Goal: Communication & Community: Answer question/provide support

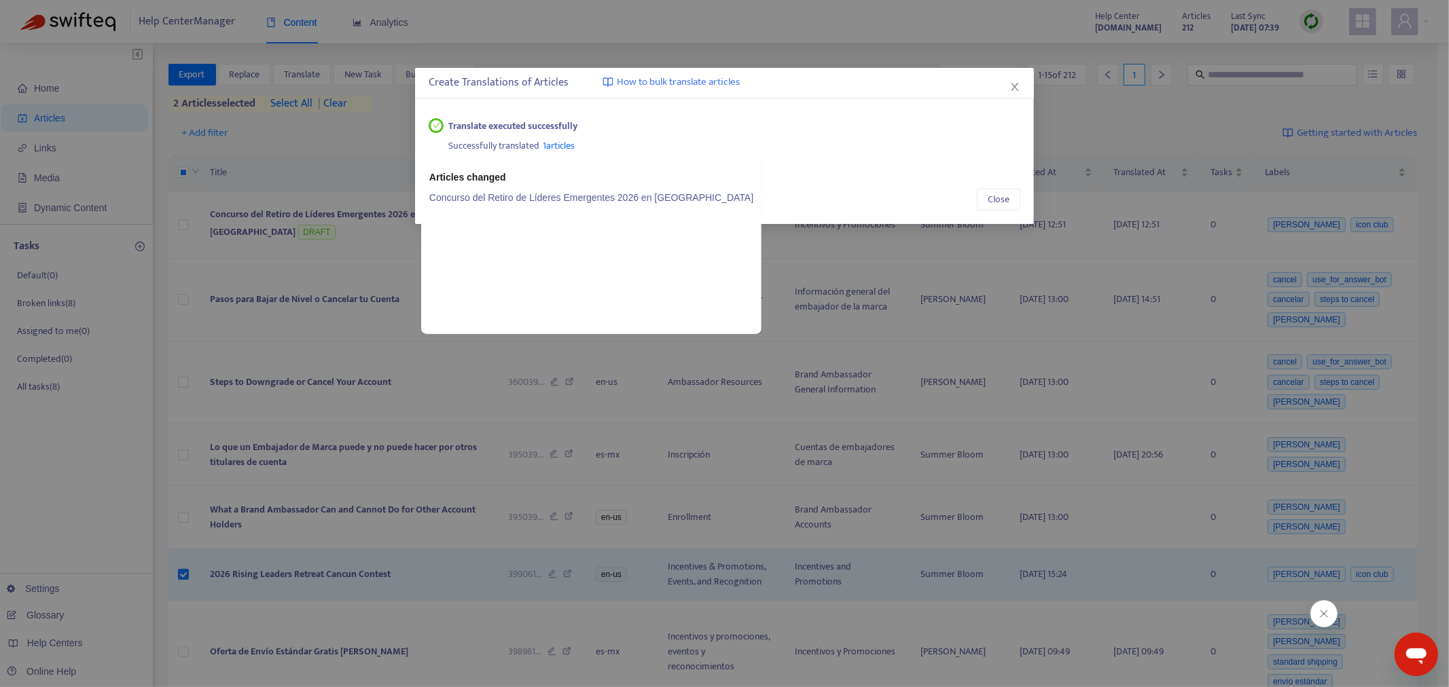
click at [547, 143] on span "1 articles" at bounding box center [559, 146] width 32 height 16
click at [526, 198] on link "Concurso del Retiro de Líderes Emergentes 2026 en [GEOGRAPHIC_DATA]" at bounding box center [591, 197] width 324 height 15
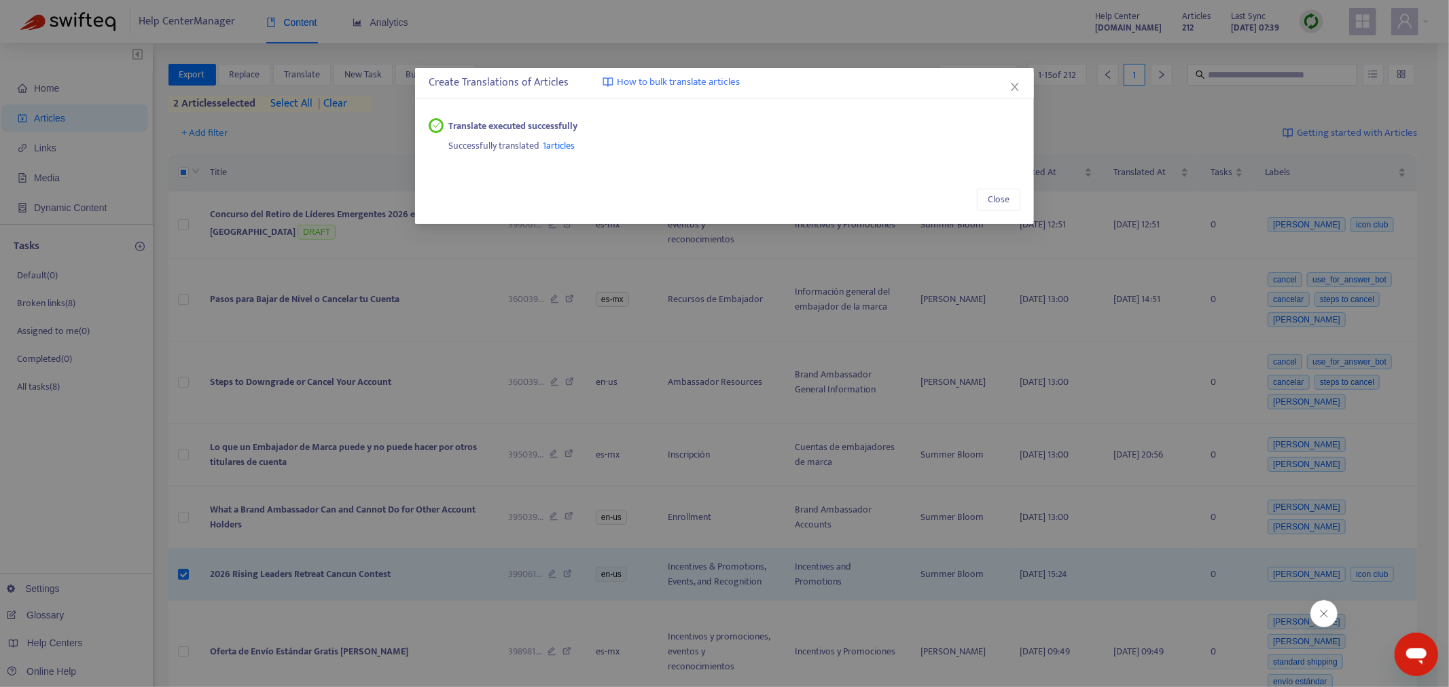
click at [1016, 86] on icon "close" at bounding box center [1014, 87] width 11 height 11
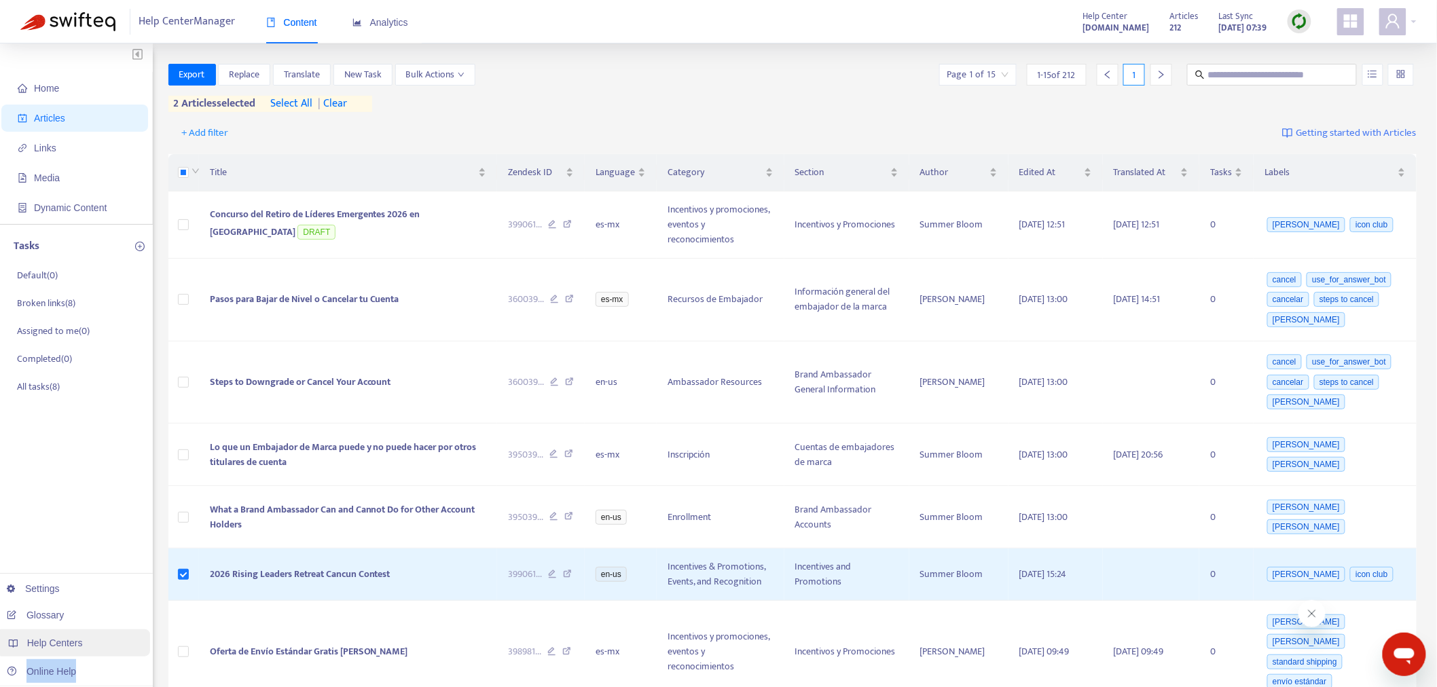
click at [92, 642] on ul "Settings Glossary Help Centers Online Help" at bounding box center [73, 630] width 160 height 113
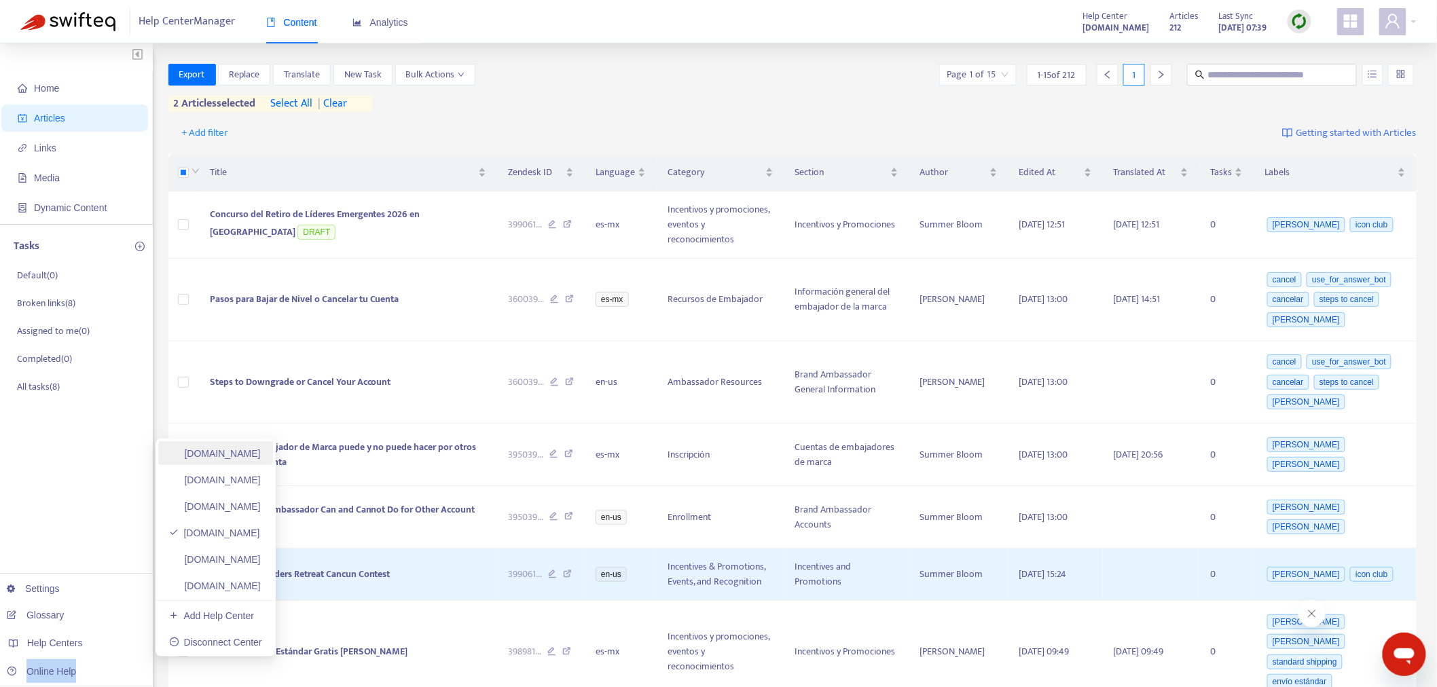
click at [261, 448] on link "[DOMAIN_NAME]" at bounding box center [215, 453] width 92 height 11
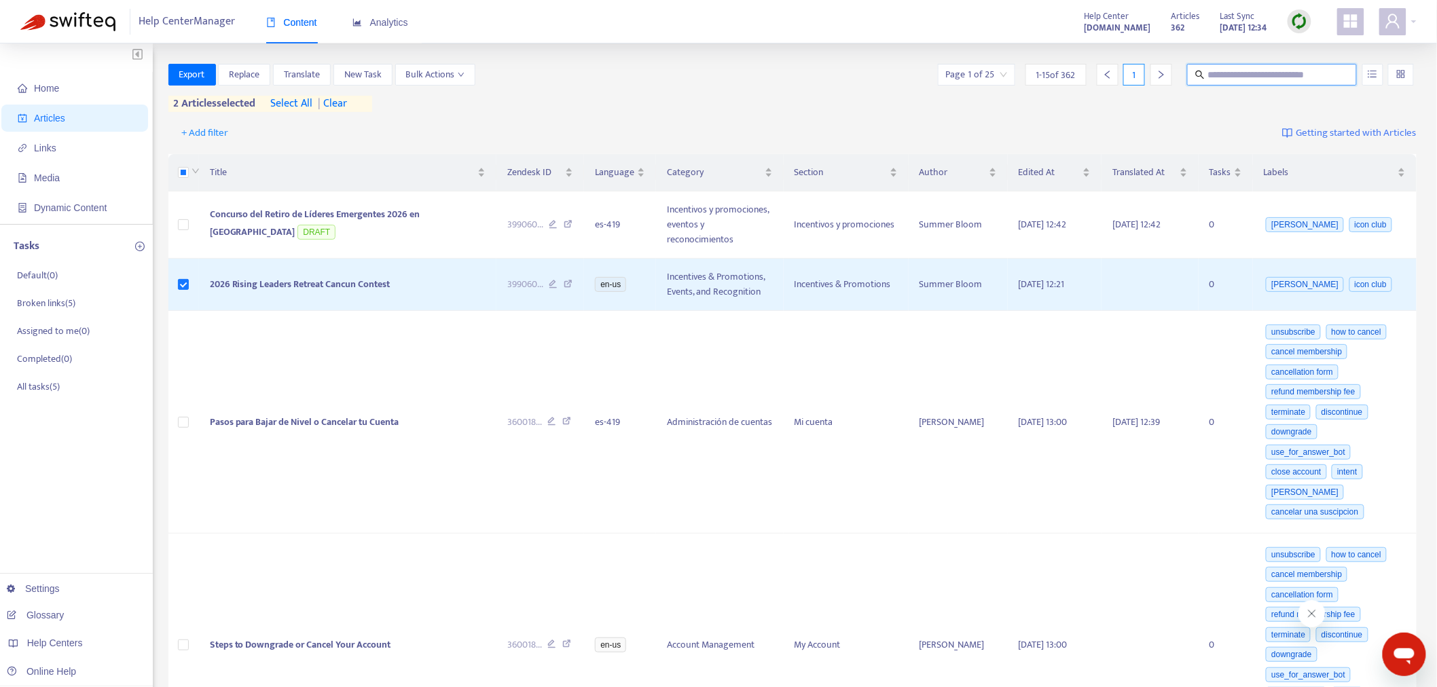
click at [1224, 78] on input "text" at bounding box center [1273, 74] width 130 height 15
paste input "**********"
type input "**********"
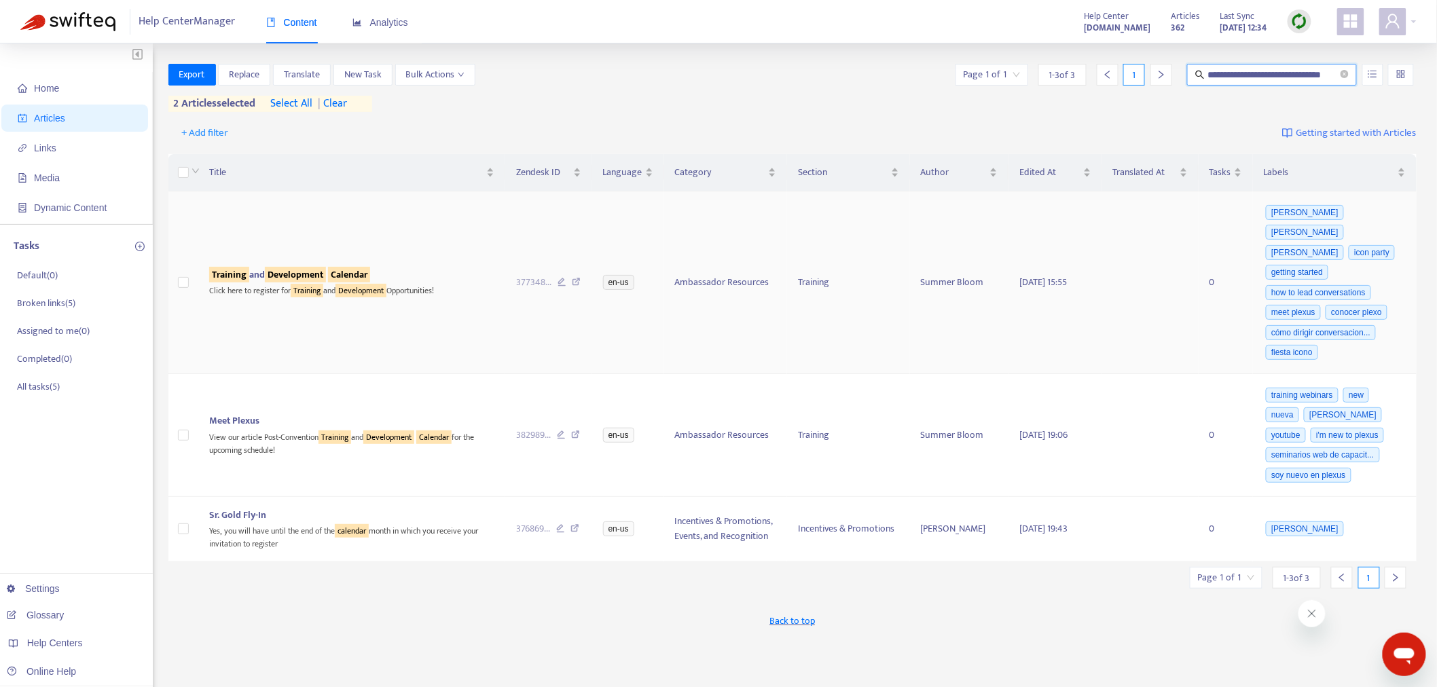
scroll to position [0, 0]
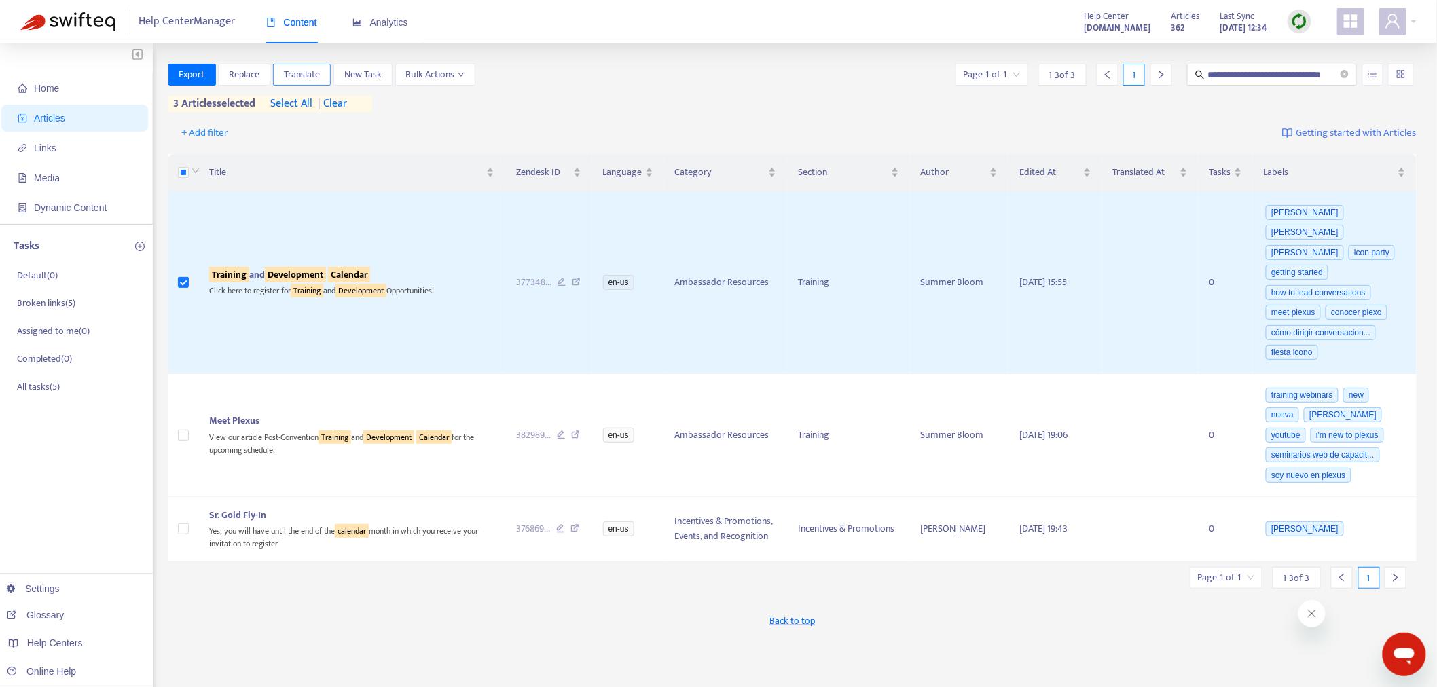
click at [311, 71] on span "Translate" at bounding box center [302, 74] width 36 height 15
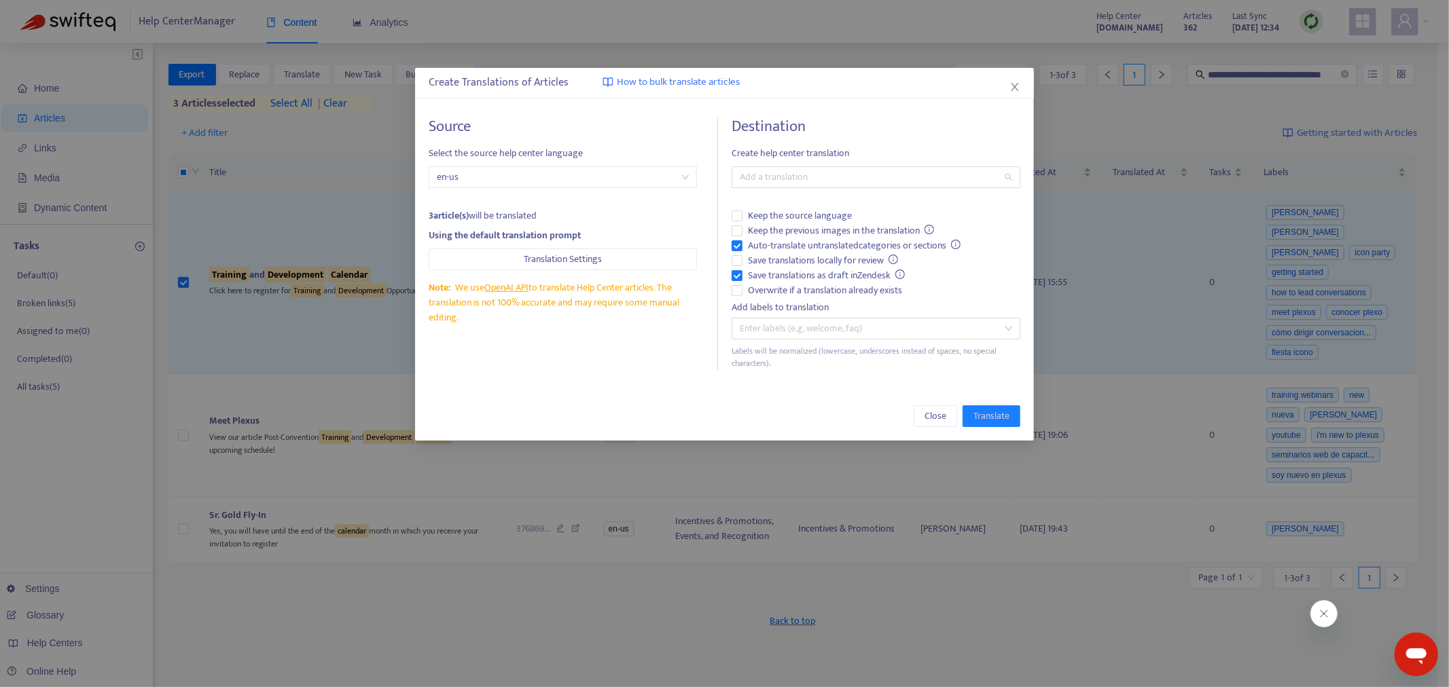
drag, startPoint x: 756, startPoint y: 178, endPoint x: 755, endPoint y: 191, distance: 12.9
click at [756, 179] on div at bounding box center [869, 177] width 268 height 16
click at [757, 222] on div "Spanish ( es-419 )" at bounding box center [875, 226] width 267 height 15
click at [996, 422] on span "Translate" at bounding box center [991, 416] width 36 height 15
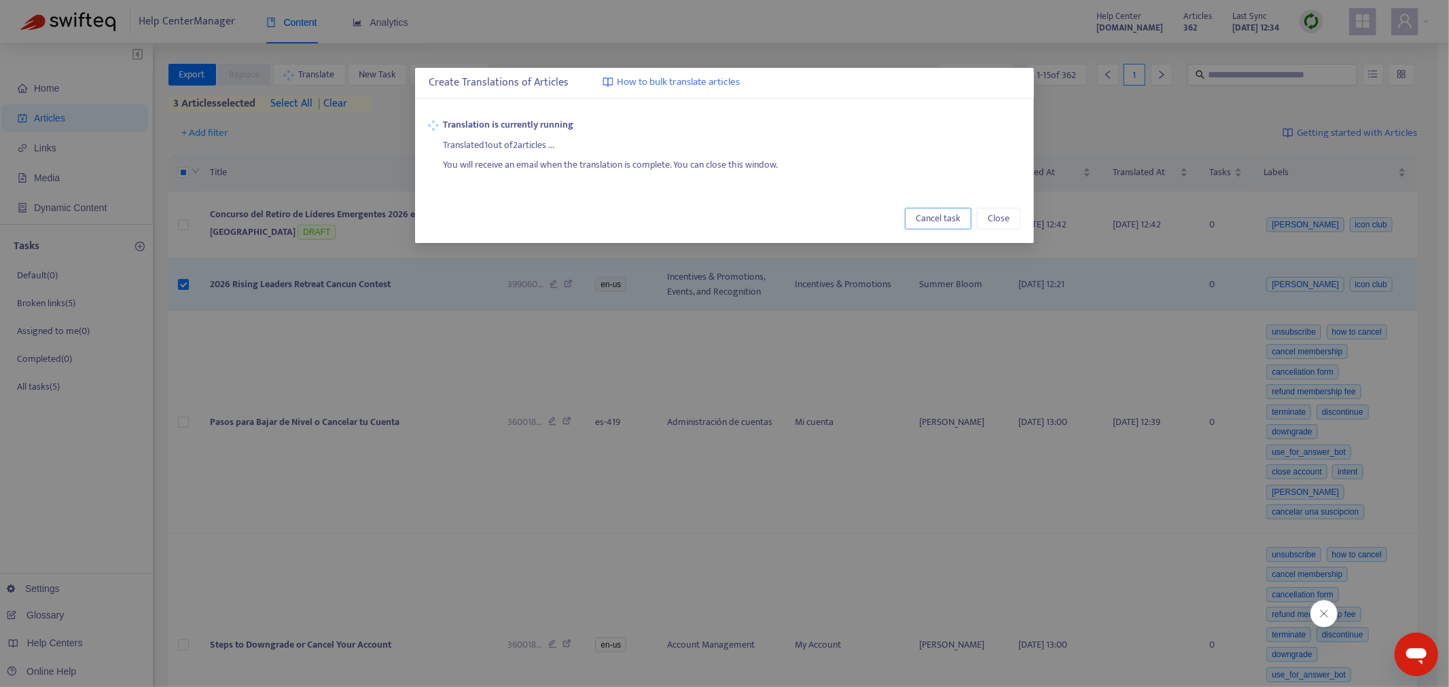
click at [920, 213] on span "Cancel task" at bounding box center [938, 218] width 45 height 15
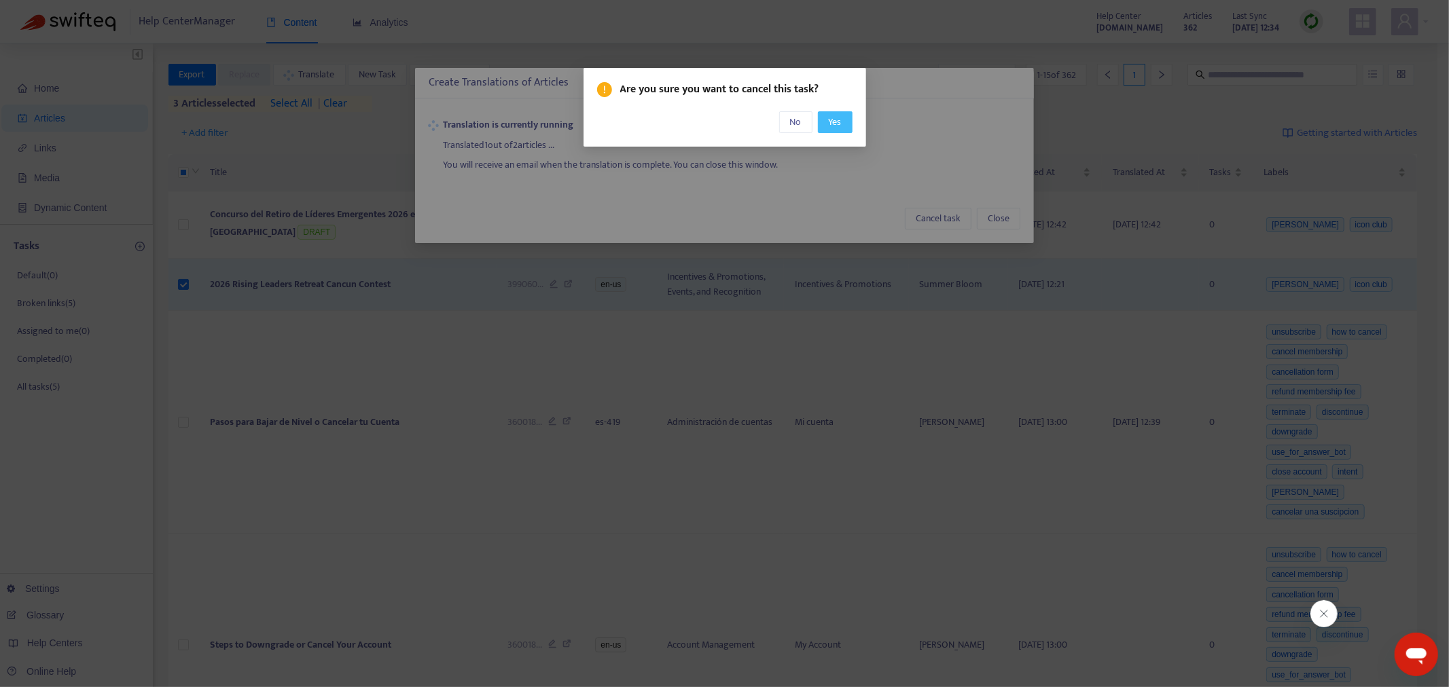
click at [829, 124] on span "Yes" at bounding box center [835, 122] width 13 height 15
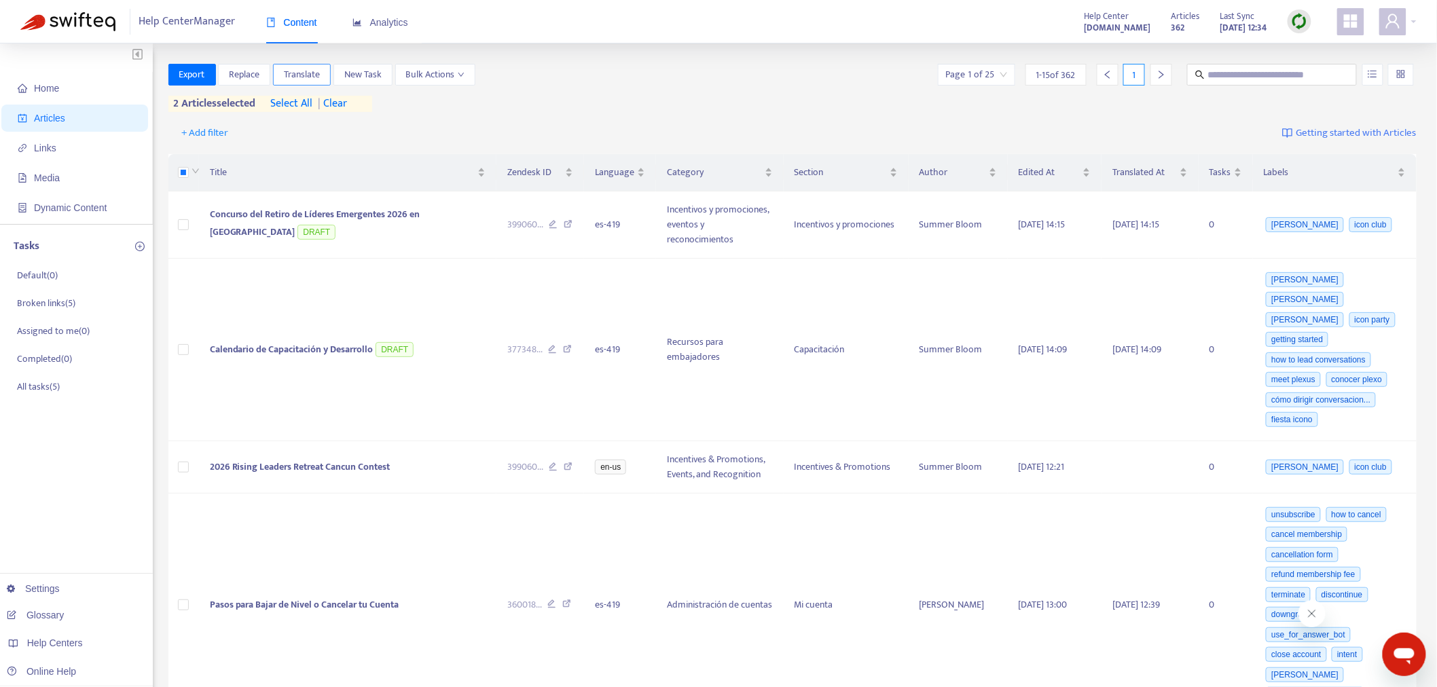
click at [294, 77] on span "Translate" at bounding box center [302, 74] width 36 height 15
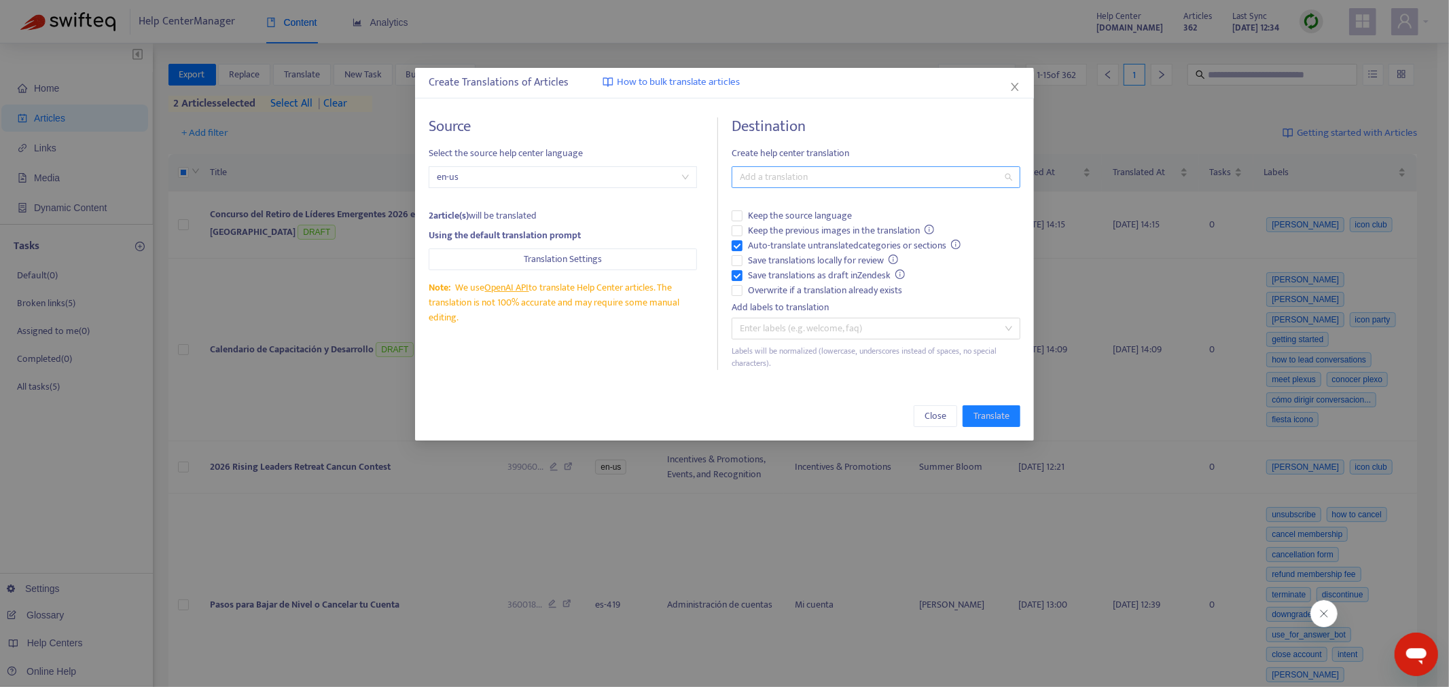
click at [810, 186] on div "Add a translation" at bounding box center [876, 177] width 289 height 22
drag, startPoint x: 788, startPoint y: 227, endPoint x: 789, endPoint y: 235, distance: 8.3
click at [789, 229] on div "Spanish ( es-419 )" at bounding box center [875, 226] width 267 height 15
click at [751, 327] on div at bounding box center [869, 329] width 268 height 16
click at [944, 259] on label "Save translations locally for review" at bounding box center [876, 260] width 289 height 15
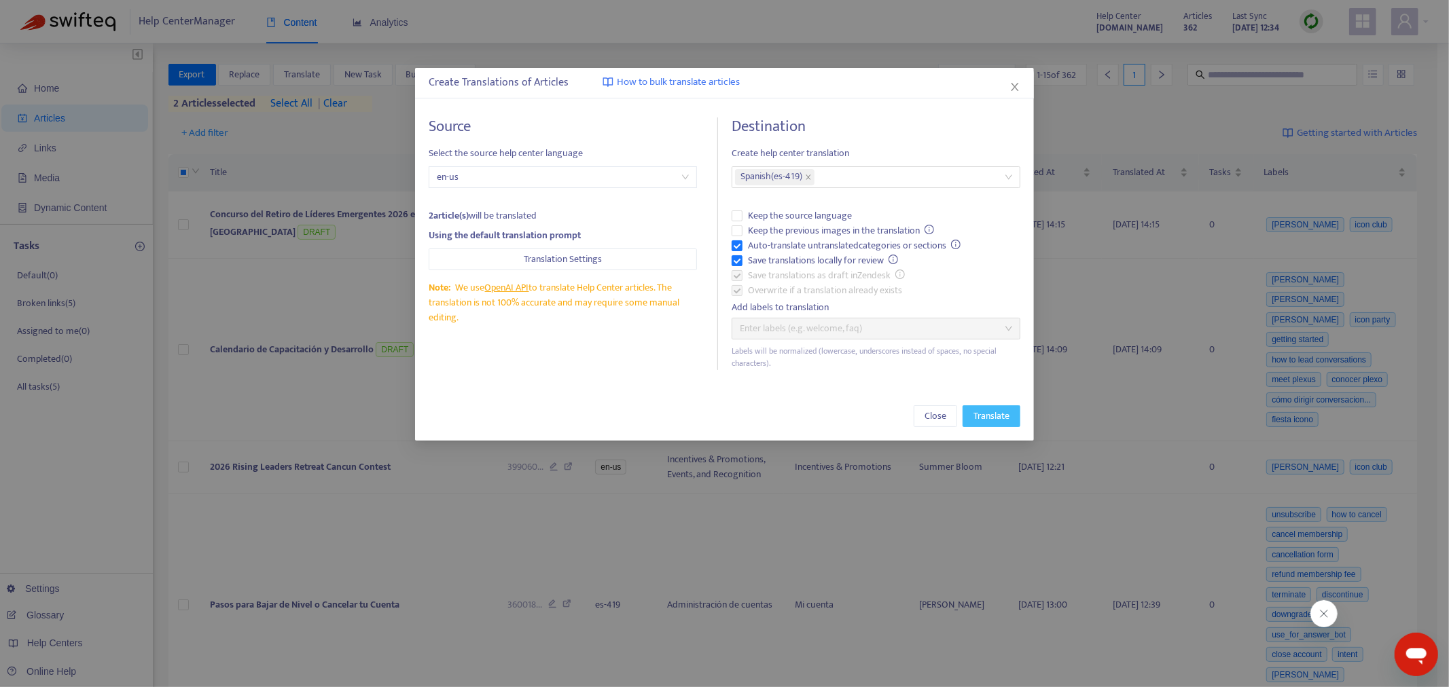
click at [1001, 413] on span "Translate" at bounding box center [991, 416] width 36 height 15
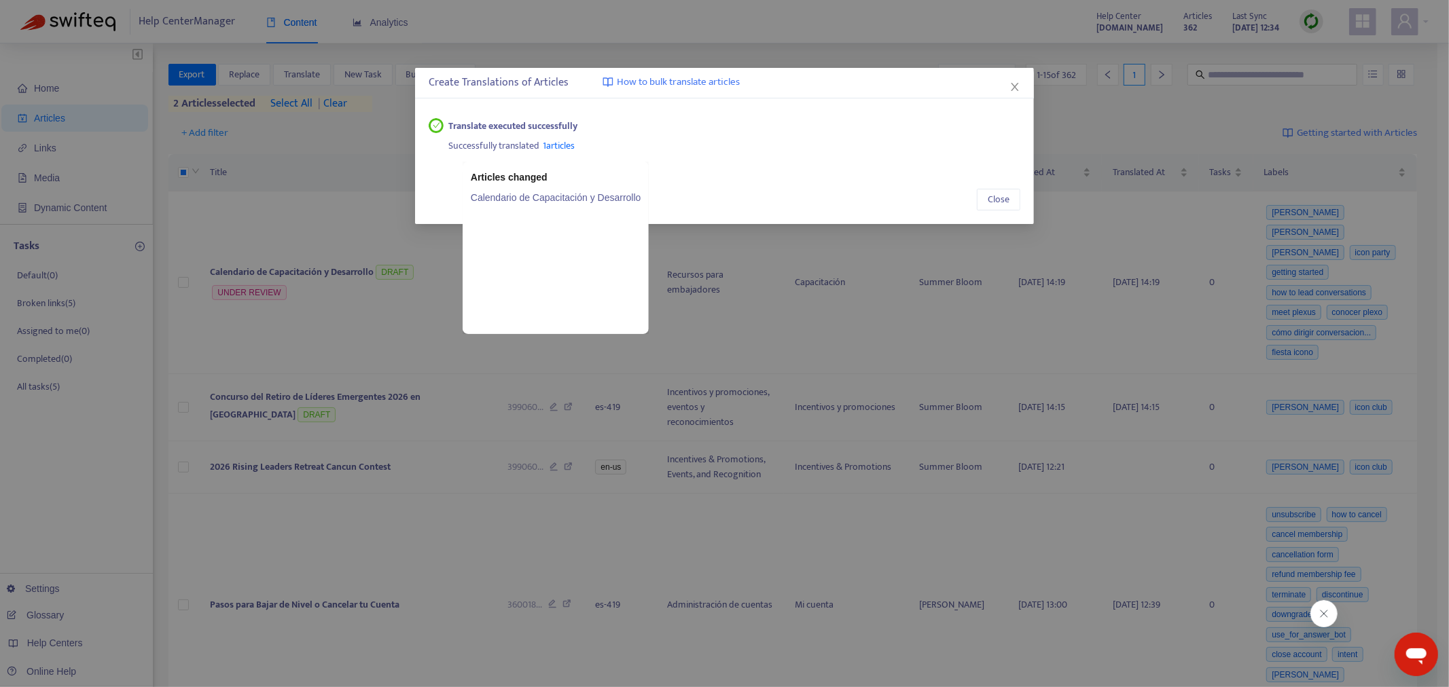
click at [558, 200] on link "Calendario de Capacitación y Desarrollo" at bounding box center [556, 197] width 170 height 15
